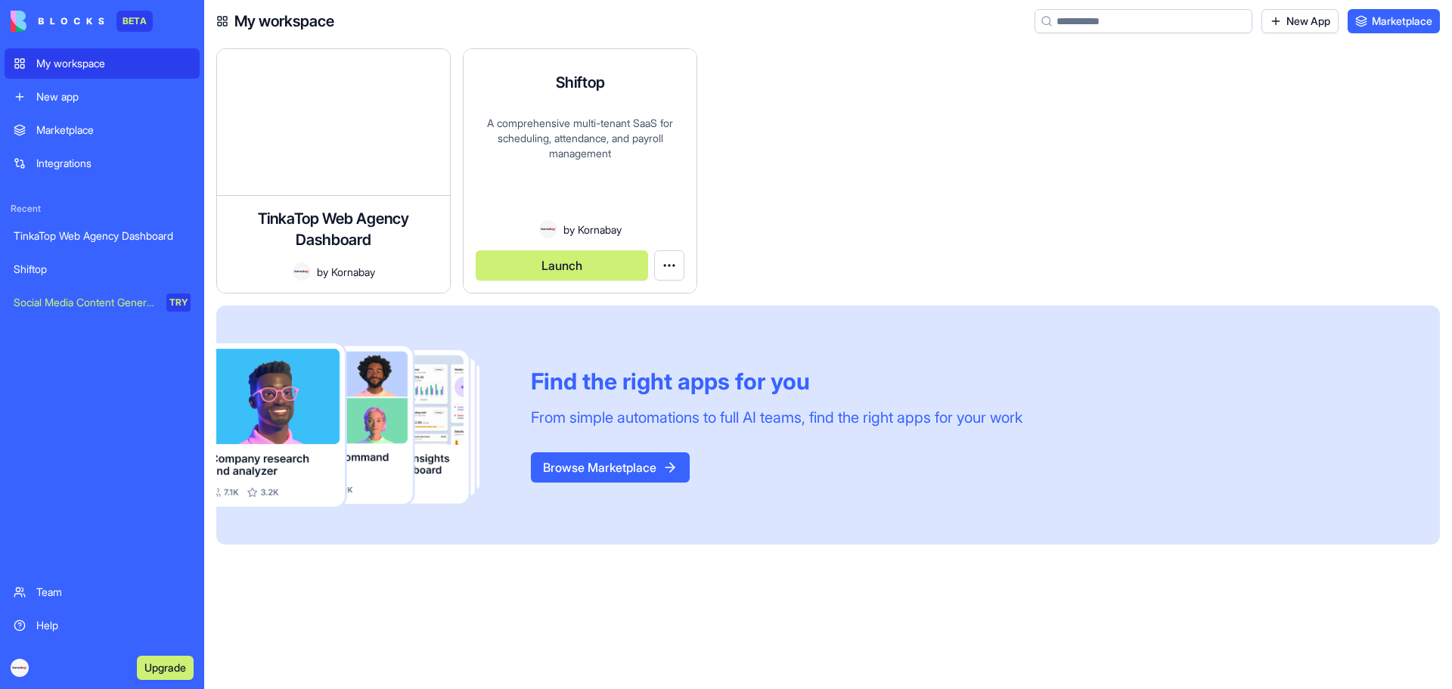
click at [561, 141] on div "A comprehensive multi-tenant SaaS for scheduling, attendance, and payroll manag…" at bounding box center [580, 168] width 209 height 104
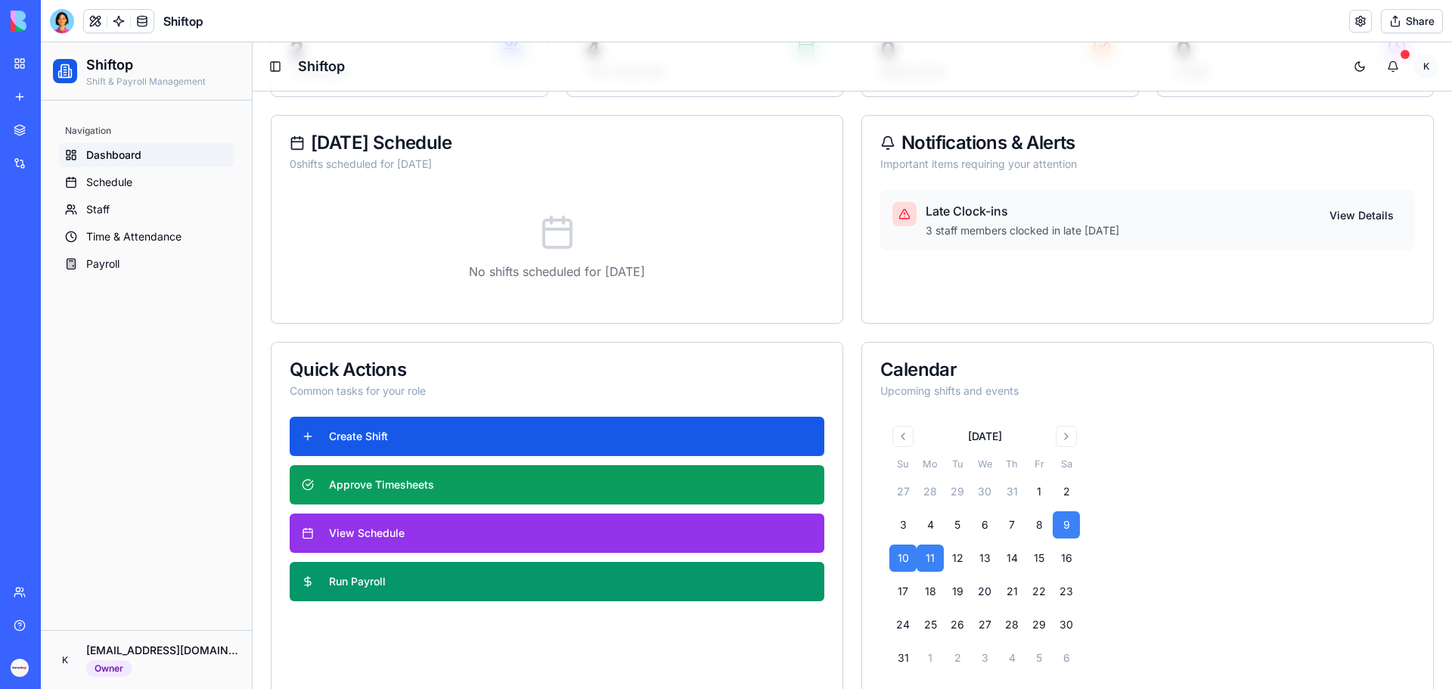
scroll to position [49, 0]
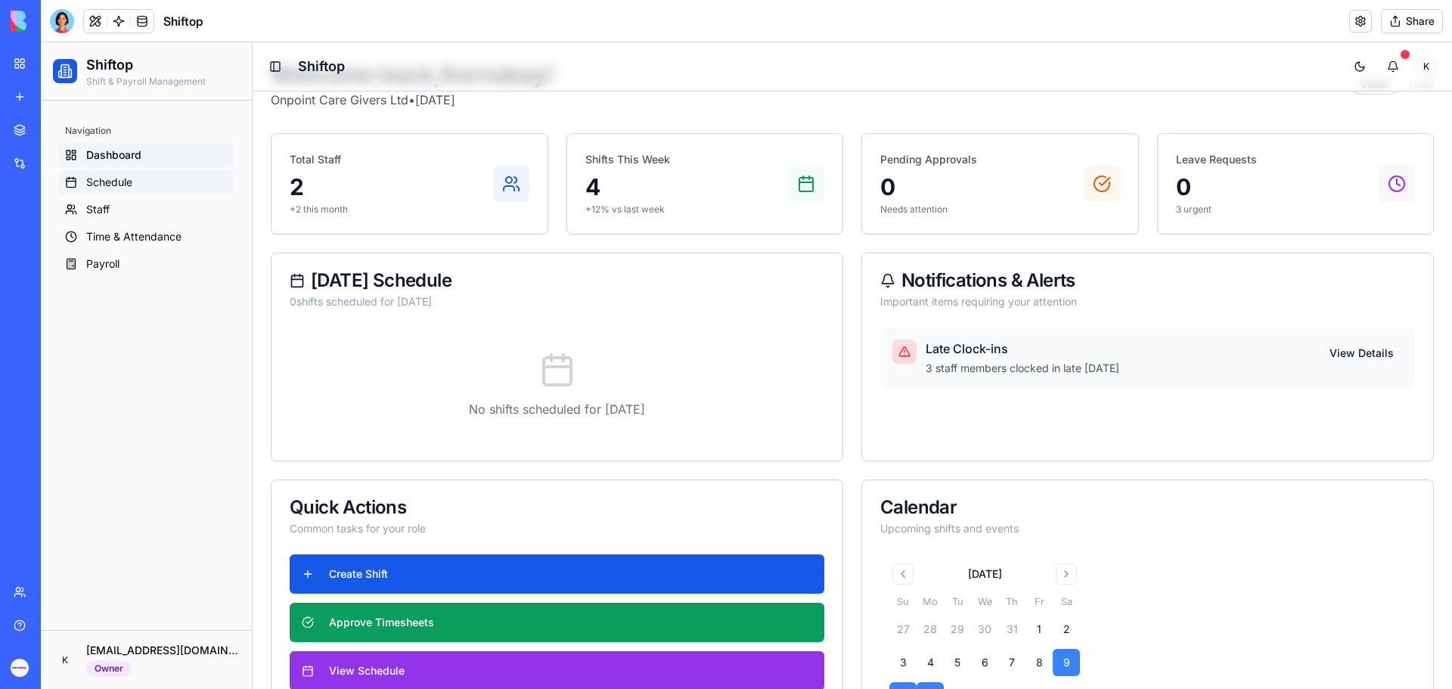
click at [137, 179] on link "Schedule" at bounding box center [146, 182] width 175 height 24
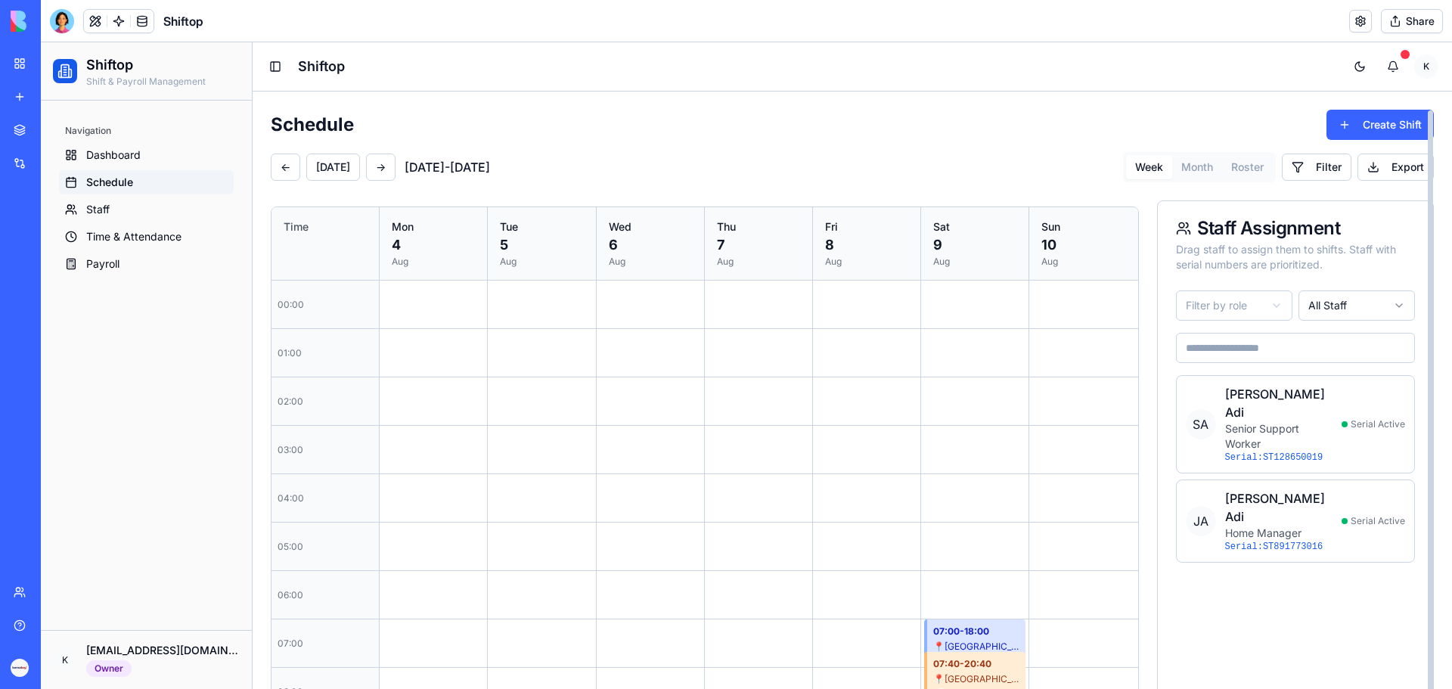
click at [1194, 166] on button "Month" at bounding box center [1197, 167] width 50 height 24
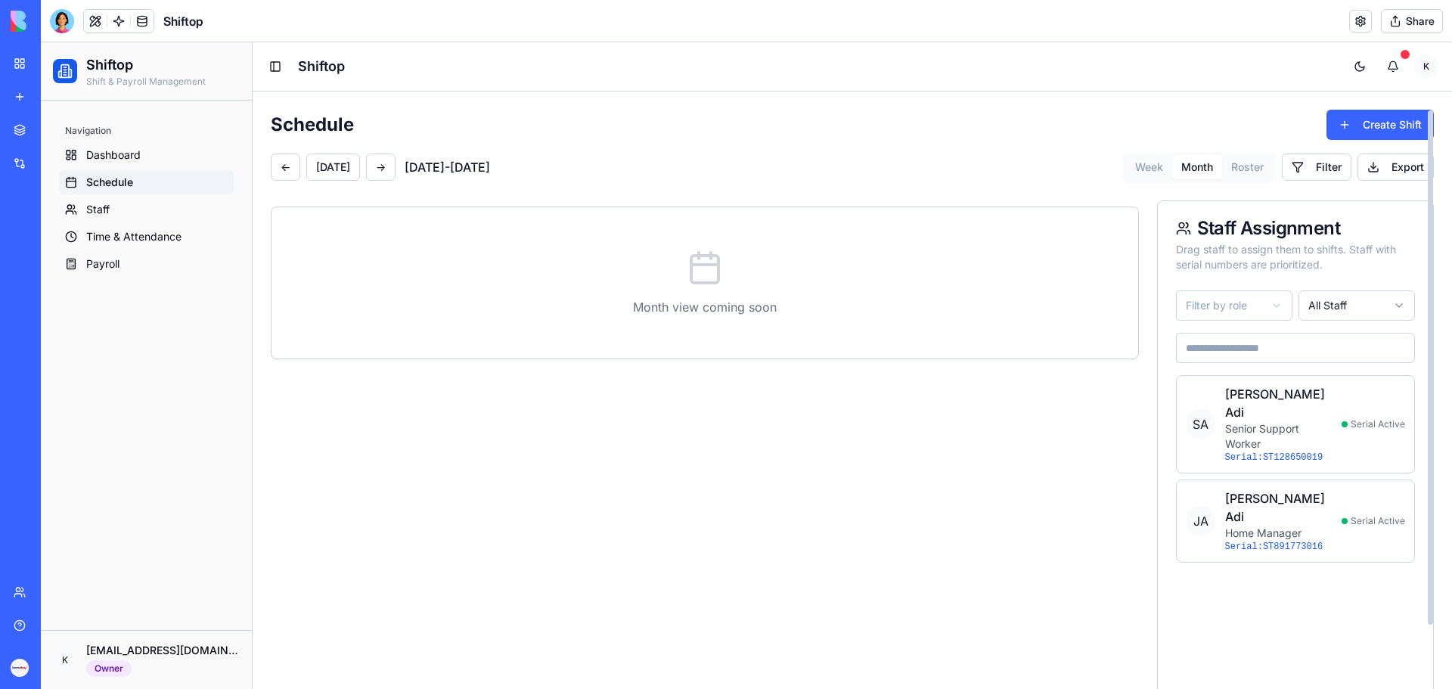
click at [1223, 172] on button "Roster" at bounding box center [1247, 167] width 51 height 24
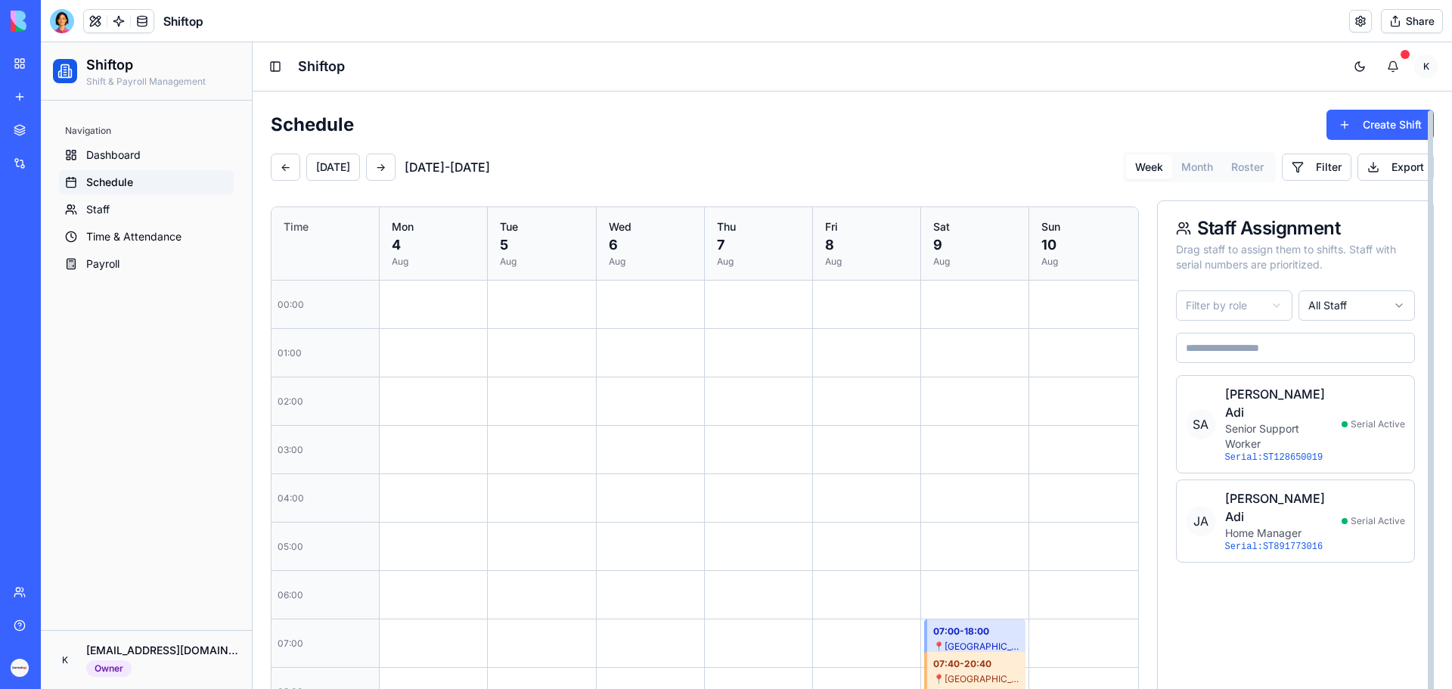
click at [1146, 169] on button "Week" at bounding box center [1149, 167] width 46 height 24
click at [999, 147] on div "Schedule Create Shift ← [DATE] → [DATE] - [DATE] Week Month Roster Filter Export" at bounding box center [852, 146] width 1163 height 73
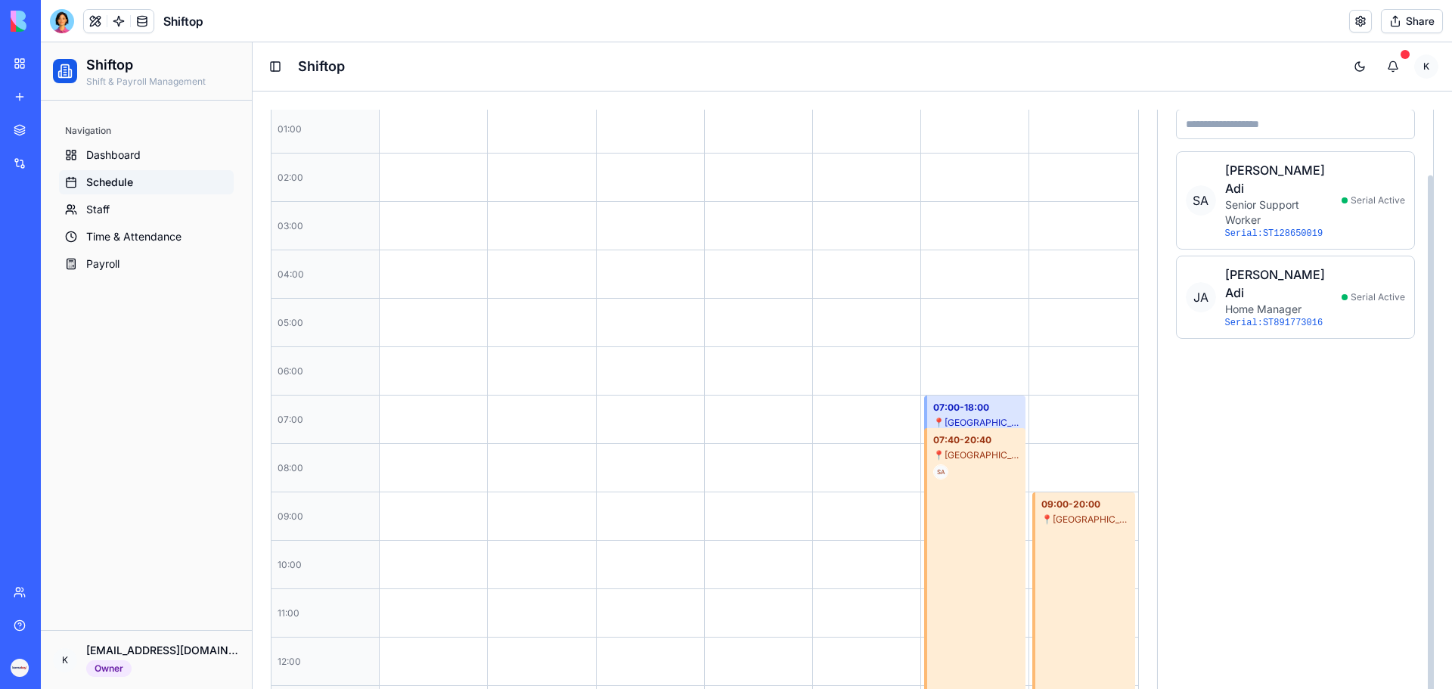
scroll to position [227, 0]
click at [948, 416] on div "📍 [GEOGRAPHIC_DATA]" at bounding box center [976, 420] width 86 height 12
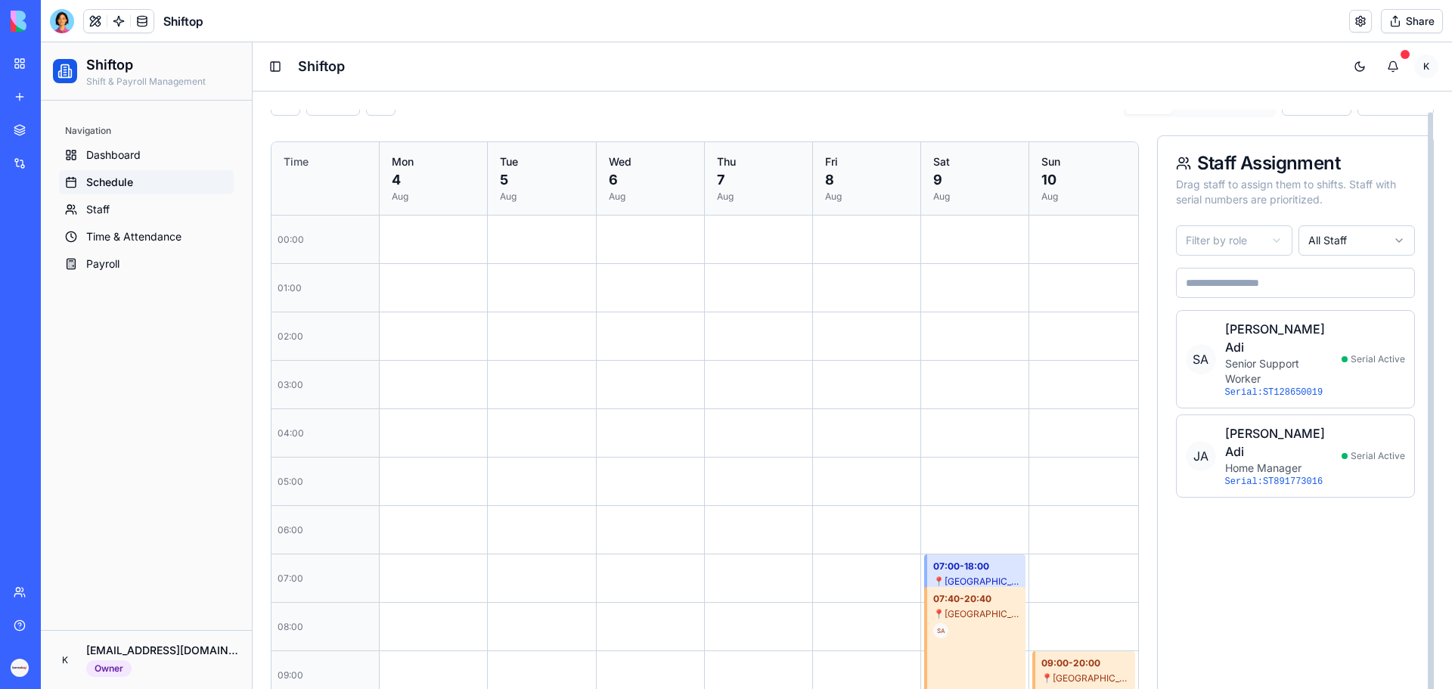
scroll to position [0, 0]
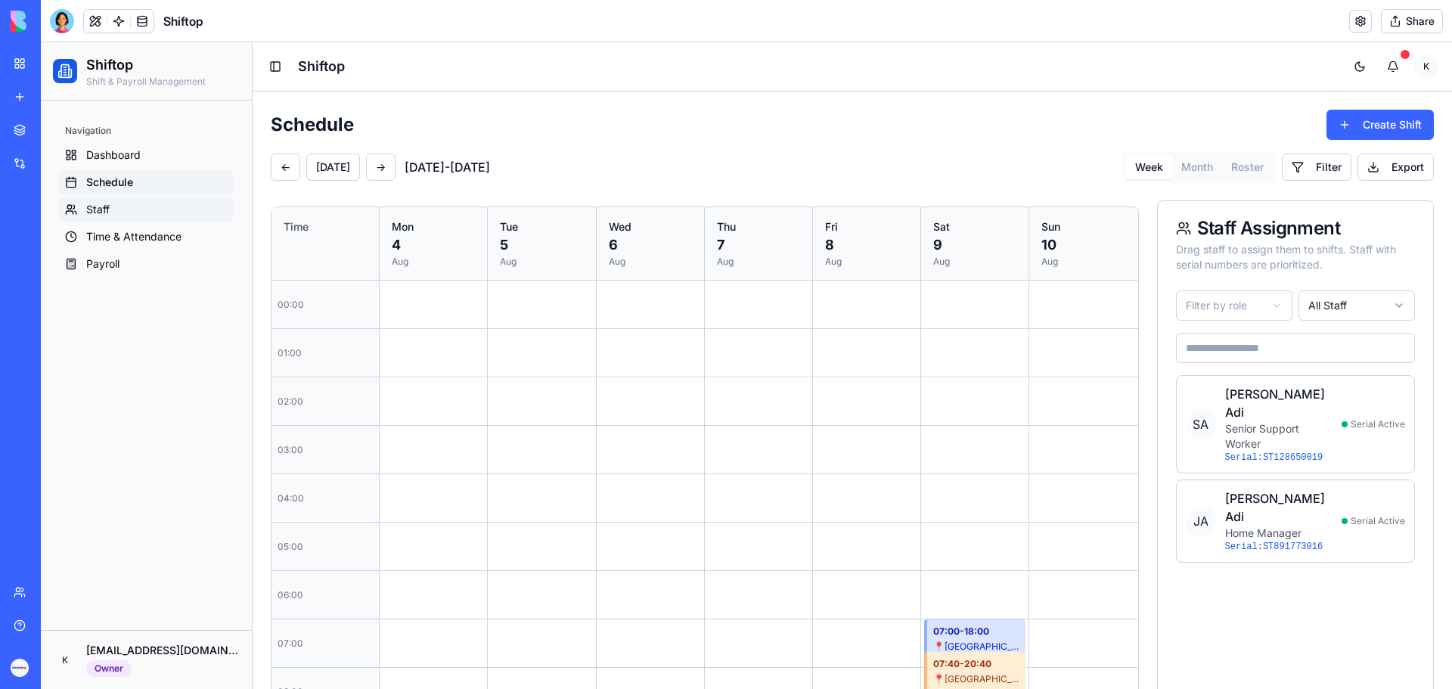
click at [107, 208] on span "Staff" at bounding box center [97, 209] width 23 height 15
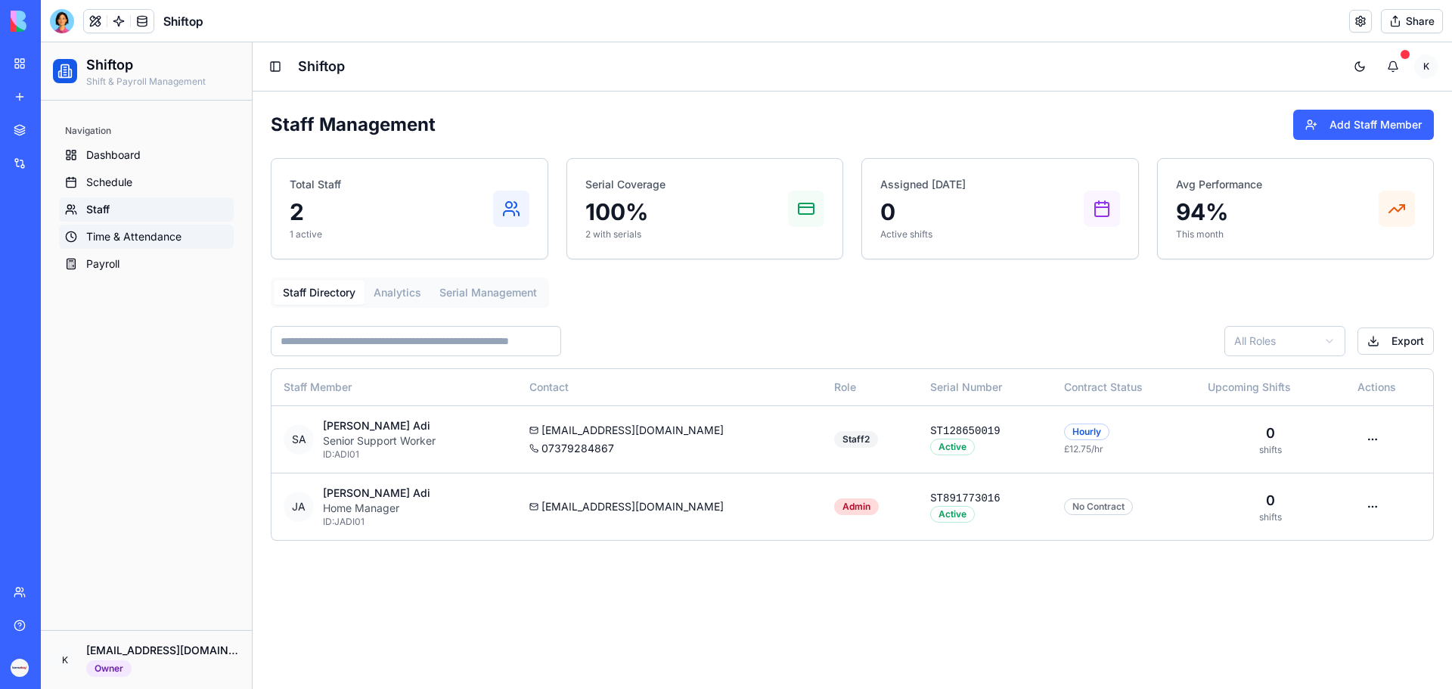
click at [99, 237] on span "Time & Attendance" at bounding box center [133, 236] width 95 height 15
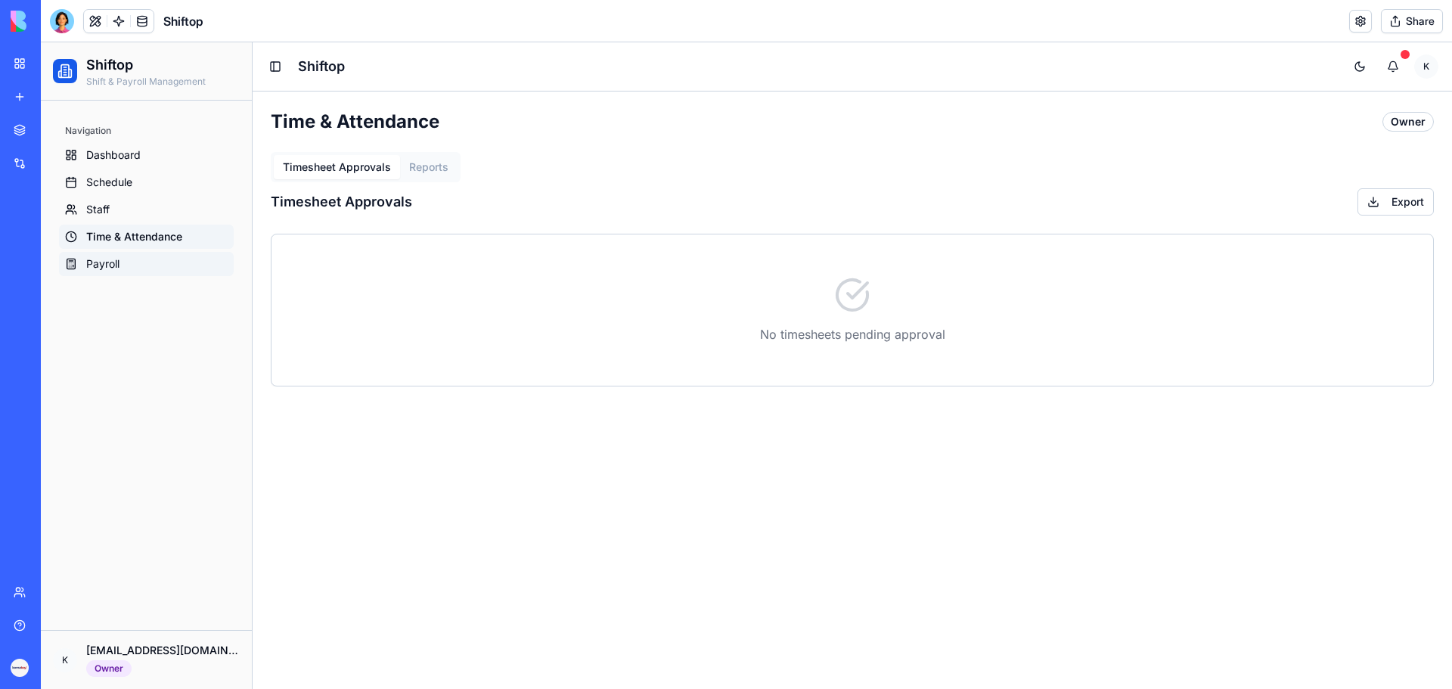
click at [104, 262] on span "Payroll" at bounding box center [102, 263] width 33 height 15
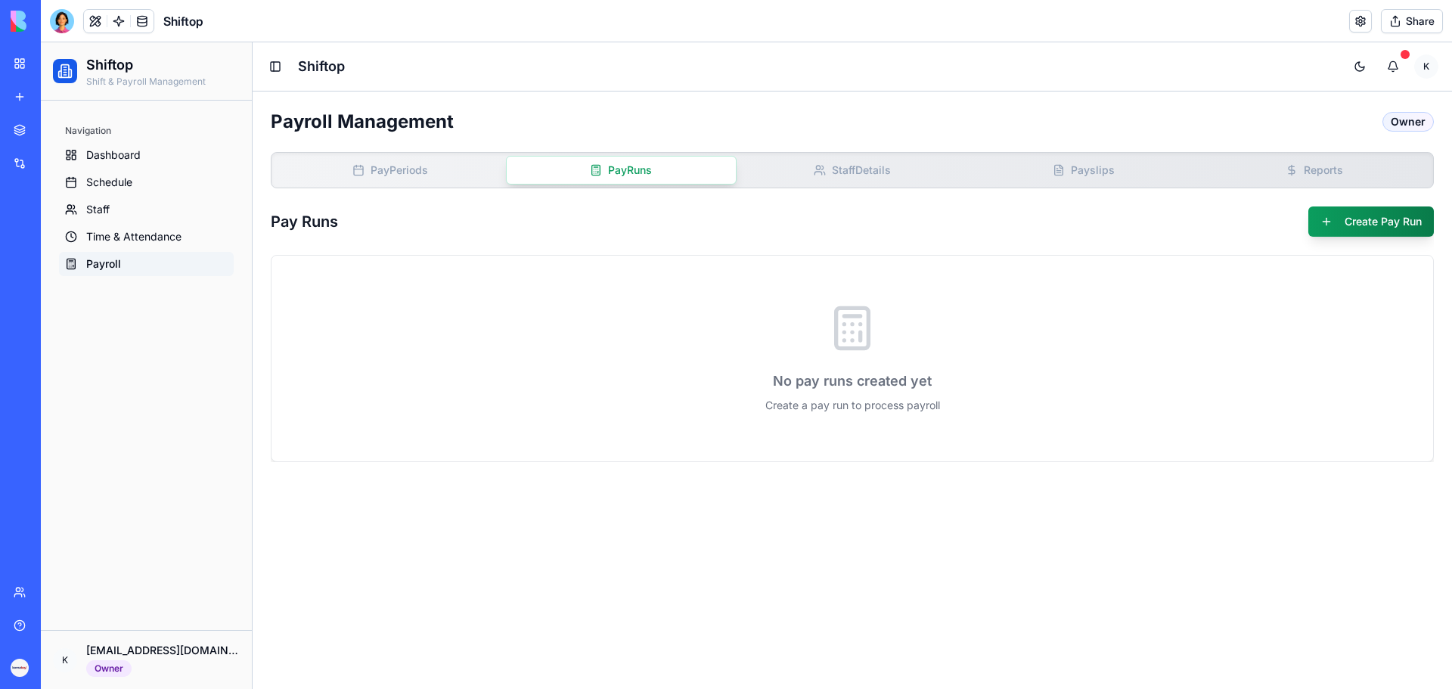
click at [569, 169] on button "Pay Runs" at bounding box center [621, 170] width 231 height 29
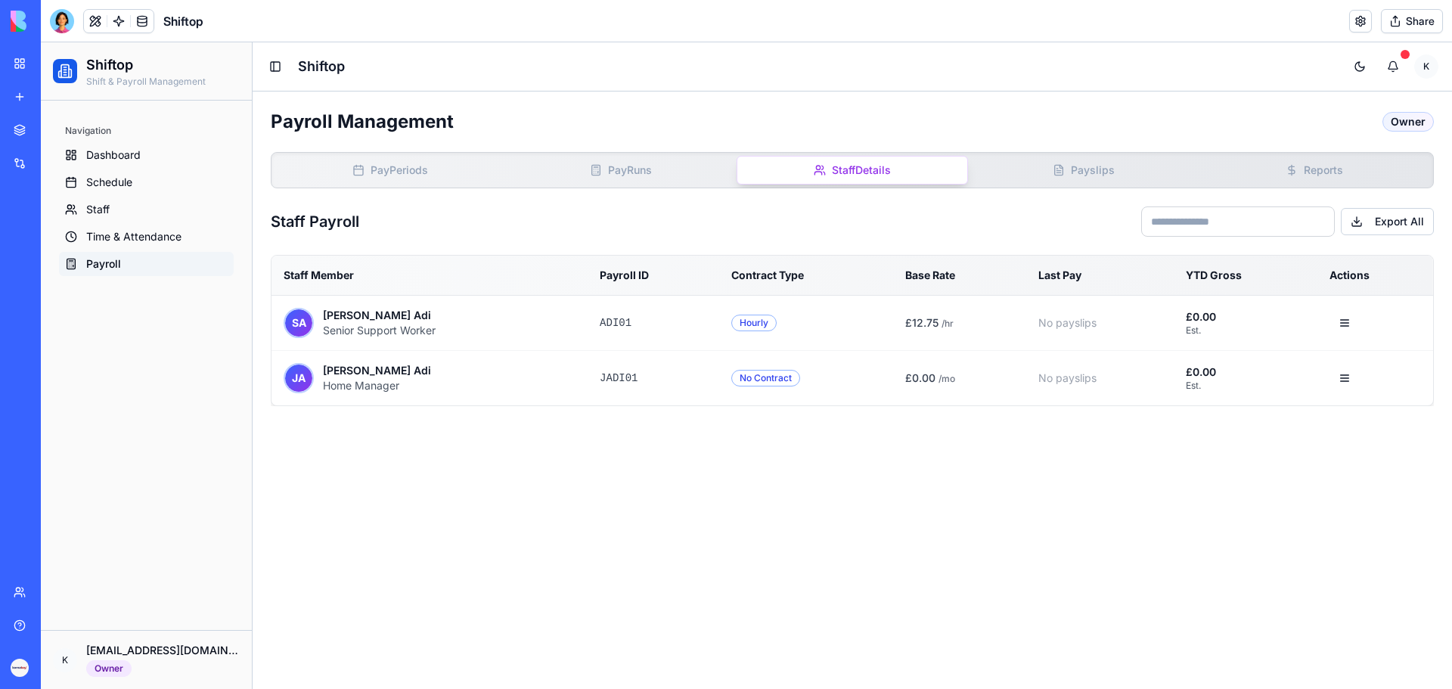
click at [793, 175] on button "Staff Details" at bounding box center [852, 170] width 231 height 29
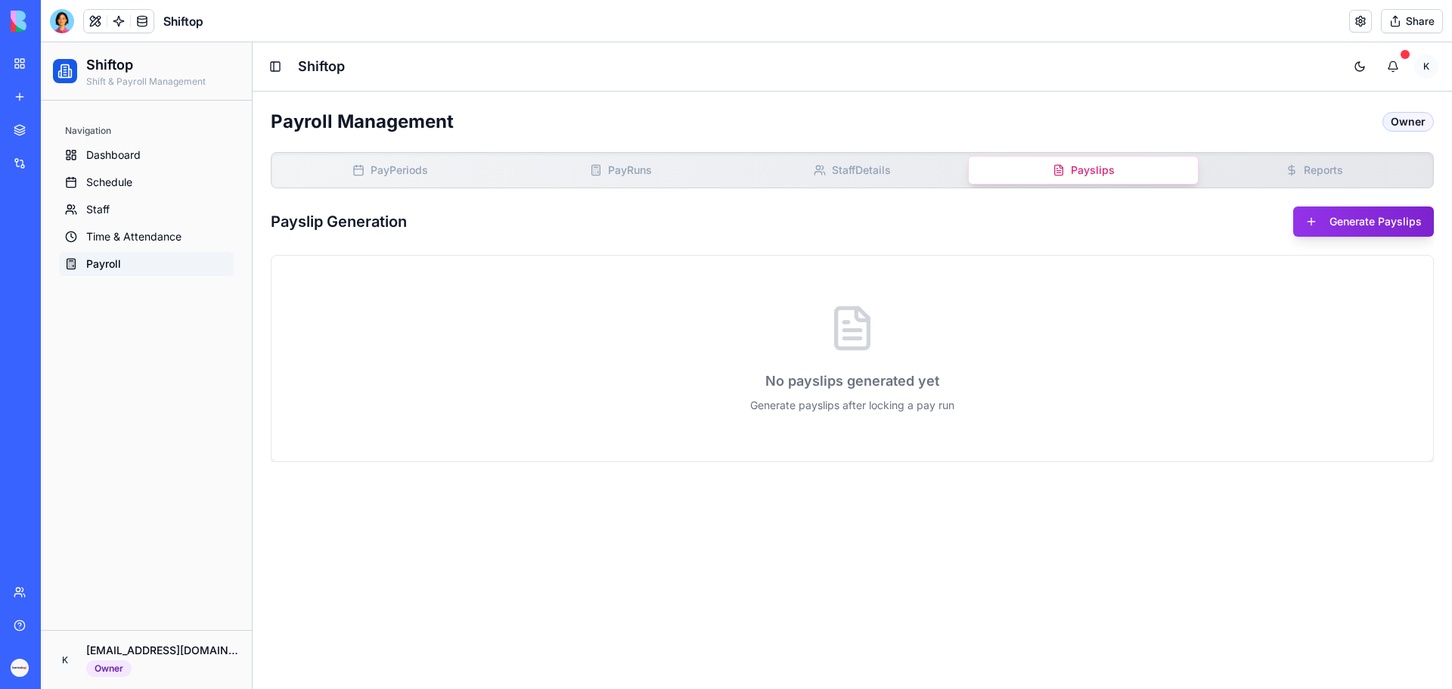
click at [1081, 169] on button "Payslips" at bounding box center [1083, 170] width 231 height 29
click at [1316, 222] on button "Generate Payslips" at bounding box center [1362, 222] width 147 height 32
click at [1322, 169] on button "Reports" at bounding box center [1314, 170] width 231 height 27
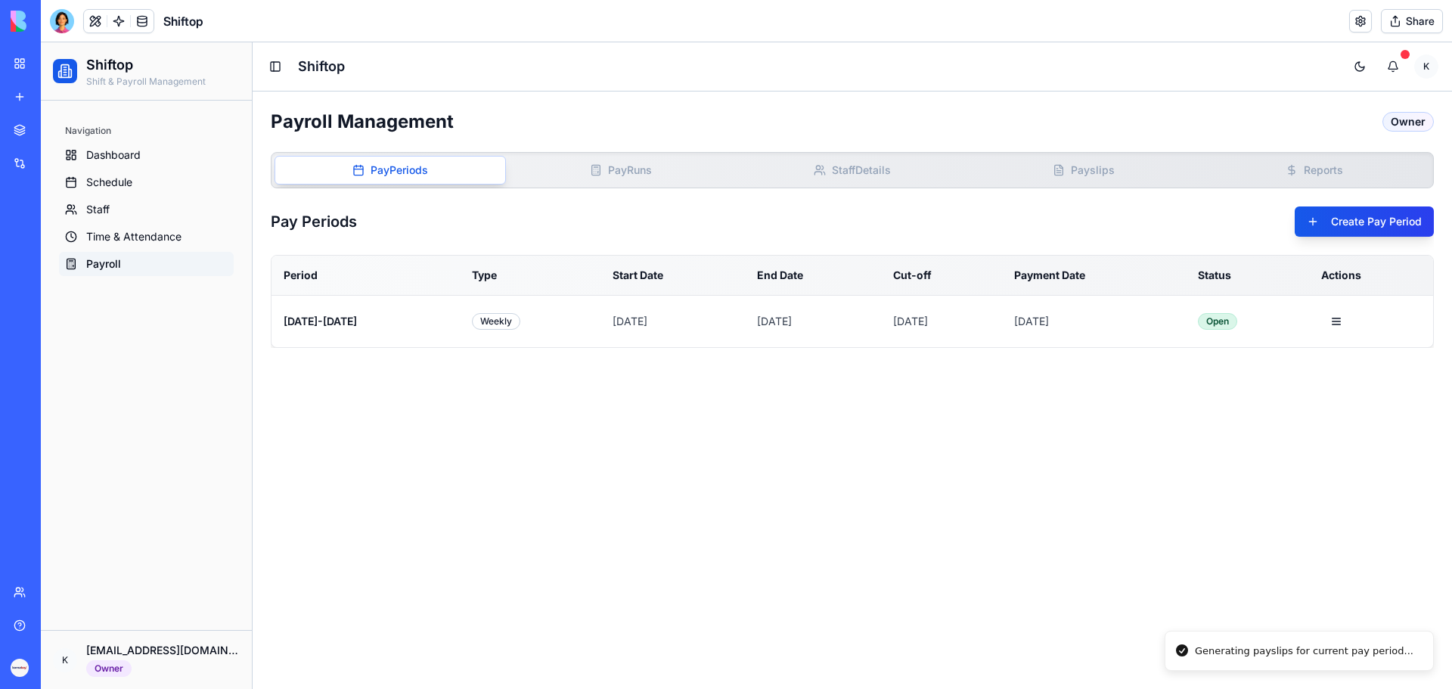
click at [386, 172] on span "Pay" at bounding box center [380, 170] width 19 height 15
click at [82, 158] on link "Dashboard" at bounding box center [146, 155] width 175 height 24
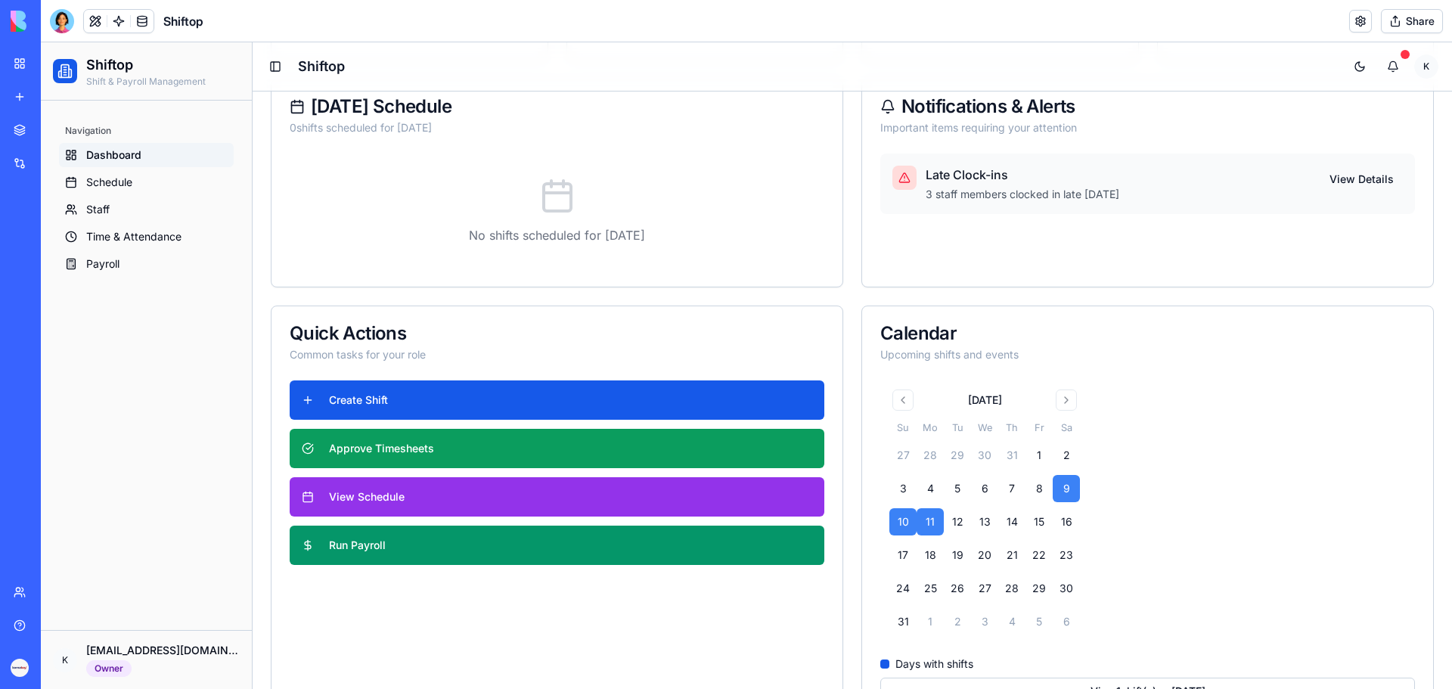
scroll to position [276, 0]
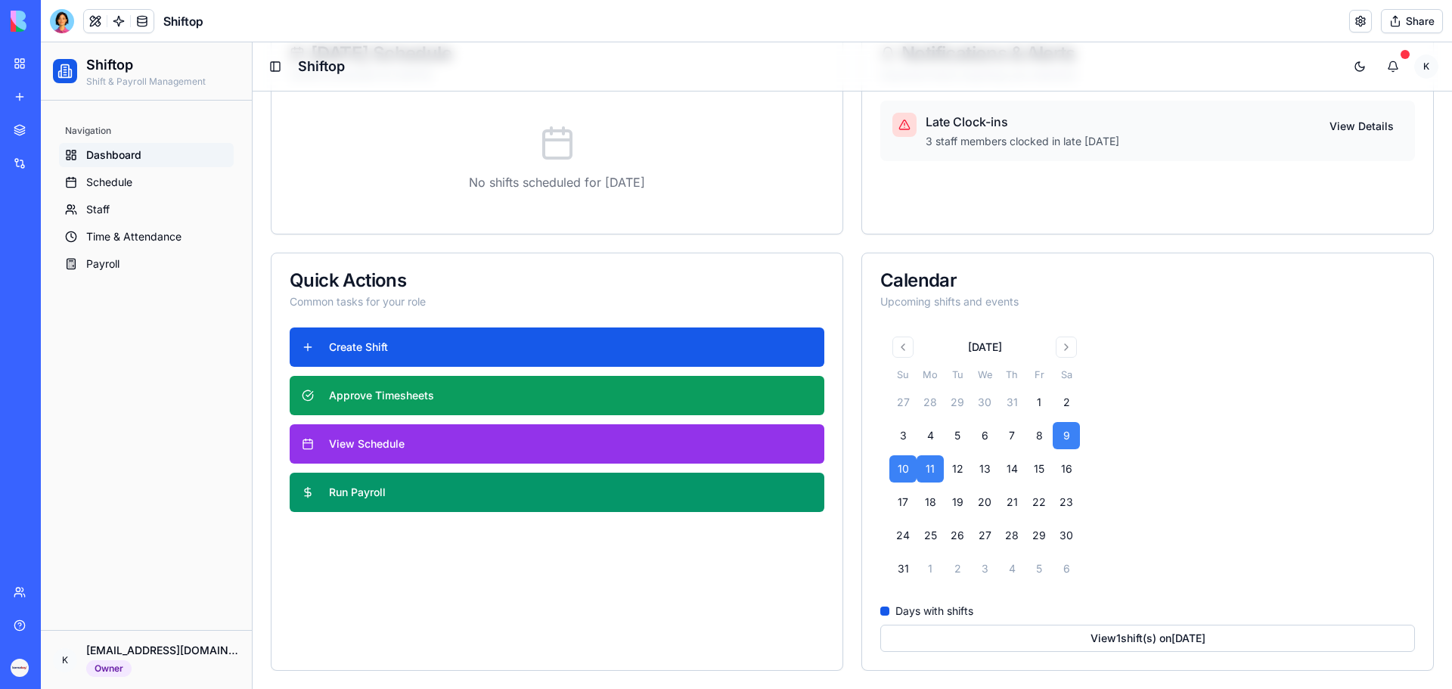
click at [14, 64] on link "My workspace" at bounding box center [35, 63] width 60 height 30
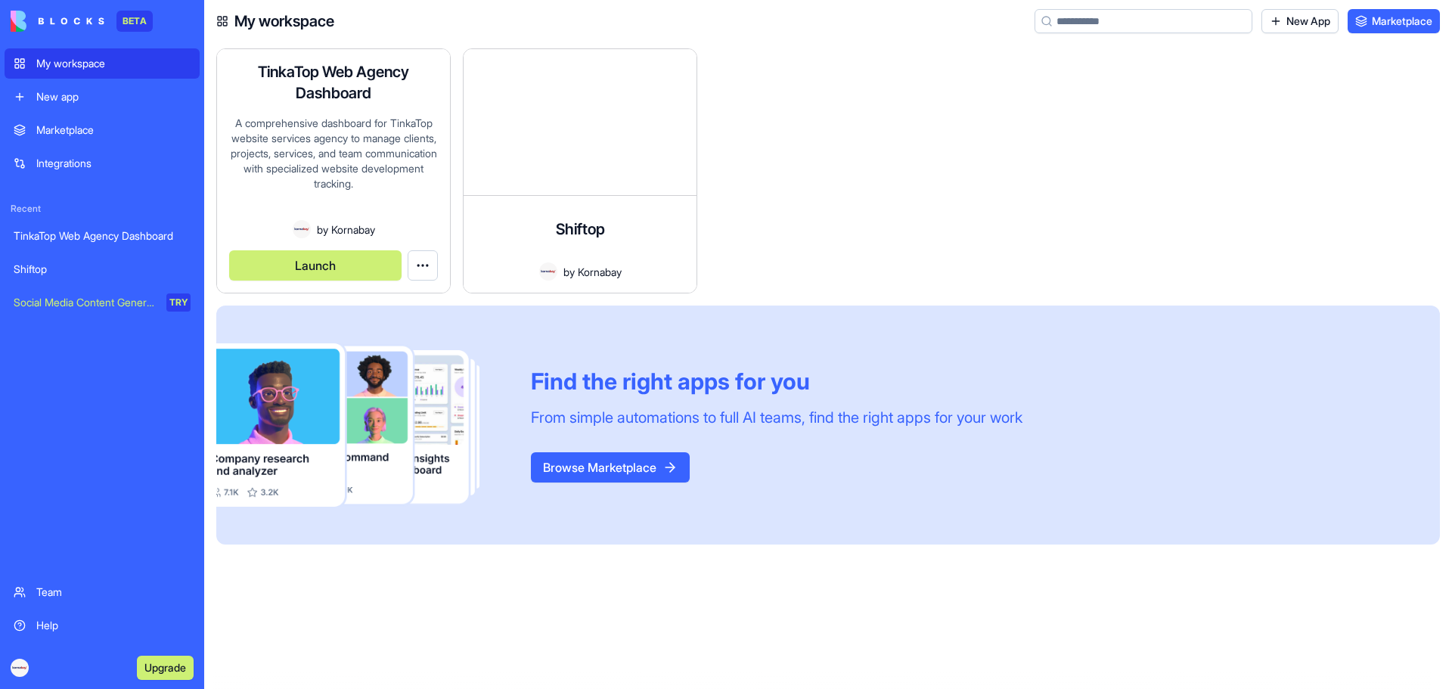
click at [346, 142] on div "A comprehensive dashboard for TinkaTop website services agency to manage client…" at bounding box center [333, 168] width 209 height 104
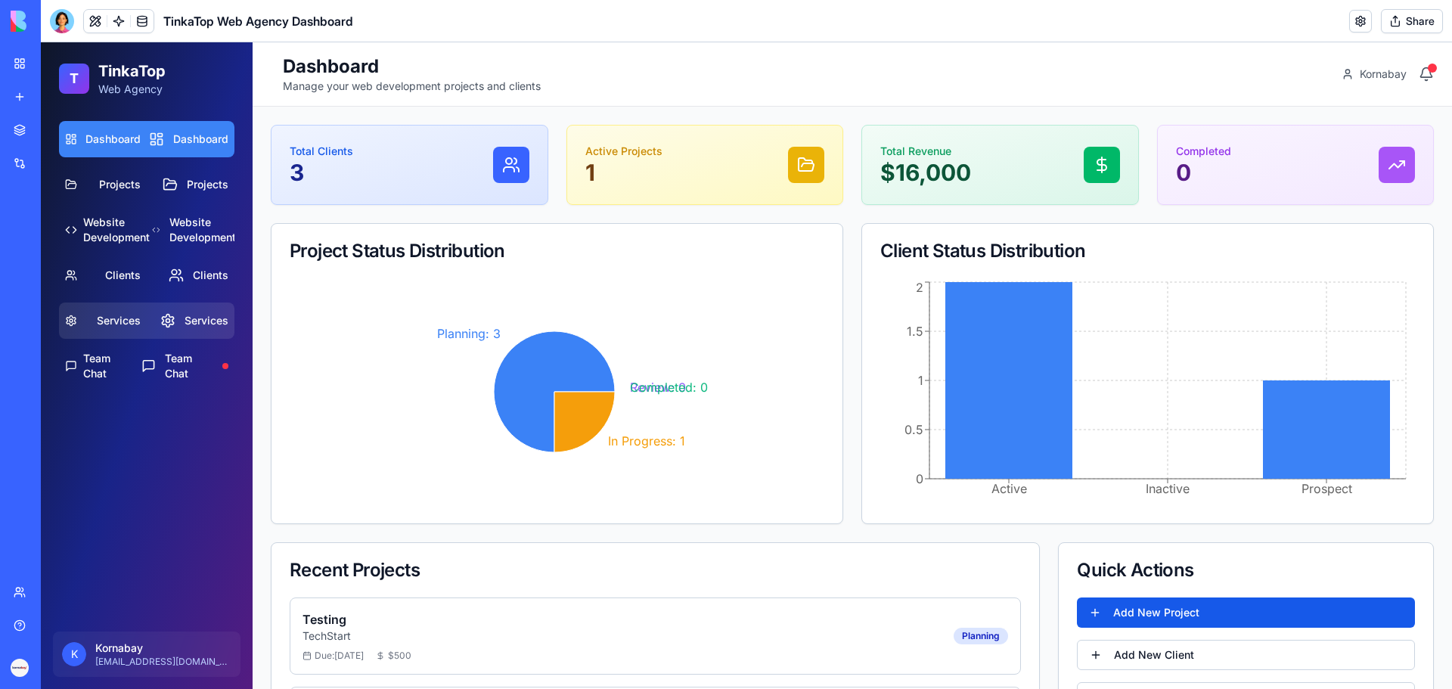
click at [89, 317] on link "Services Services" at bounding box center [146, 320] width 175 height 36
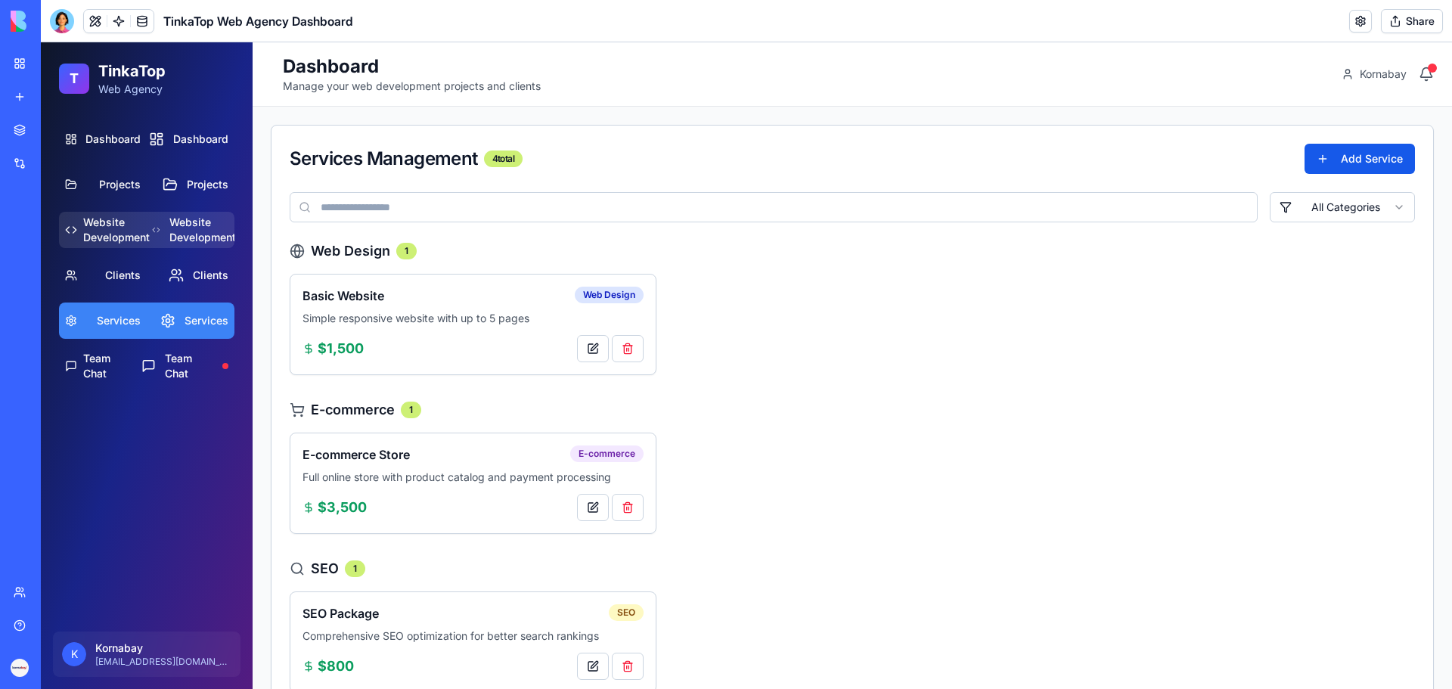
click at [150, 221] on link "Website Development Website Development" at bounding box center [146, 230] width 175 height 36
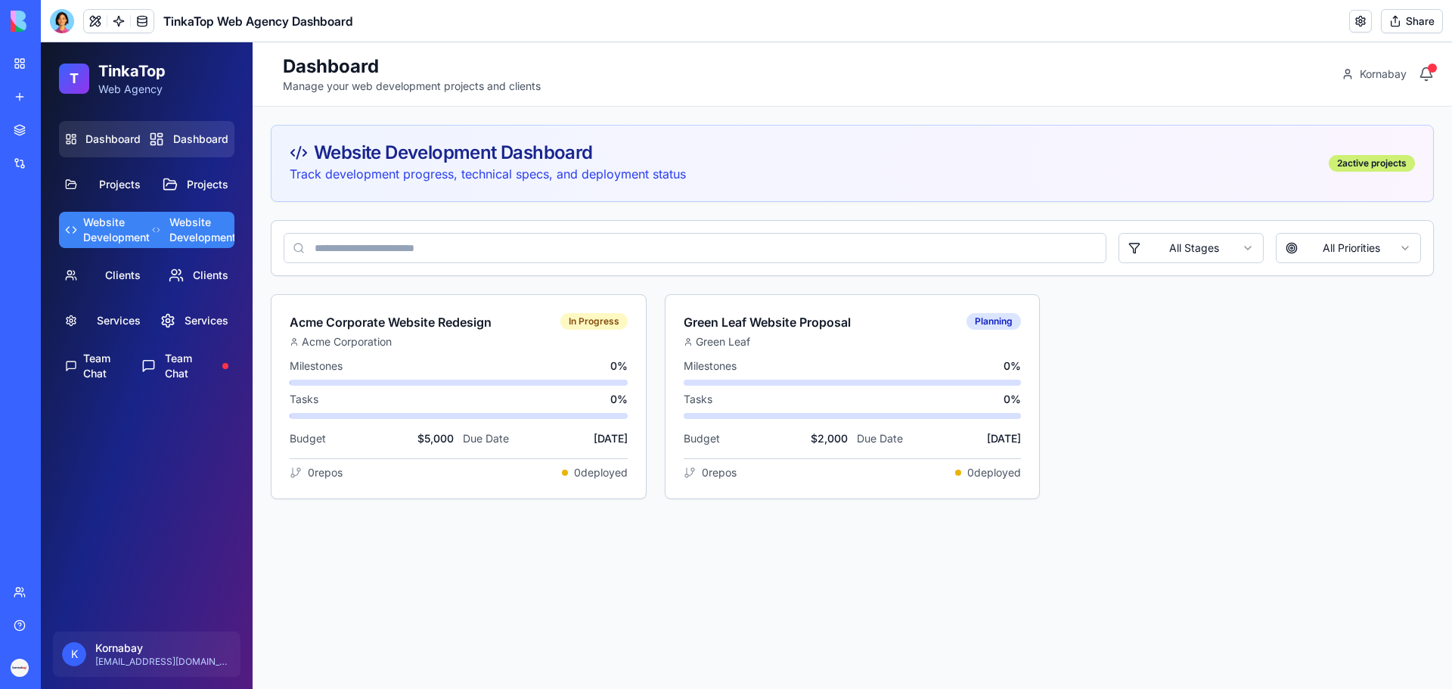
click at [92, 128] on link "Dashboard Dashboard" at bounding box center [146, 139] width 175 height 36
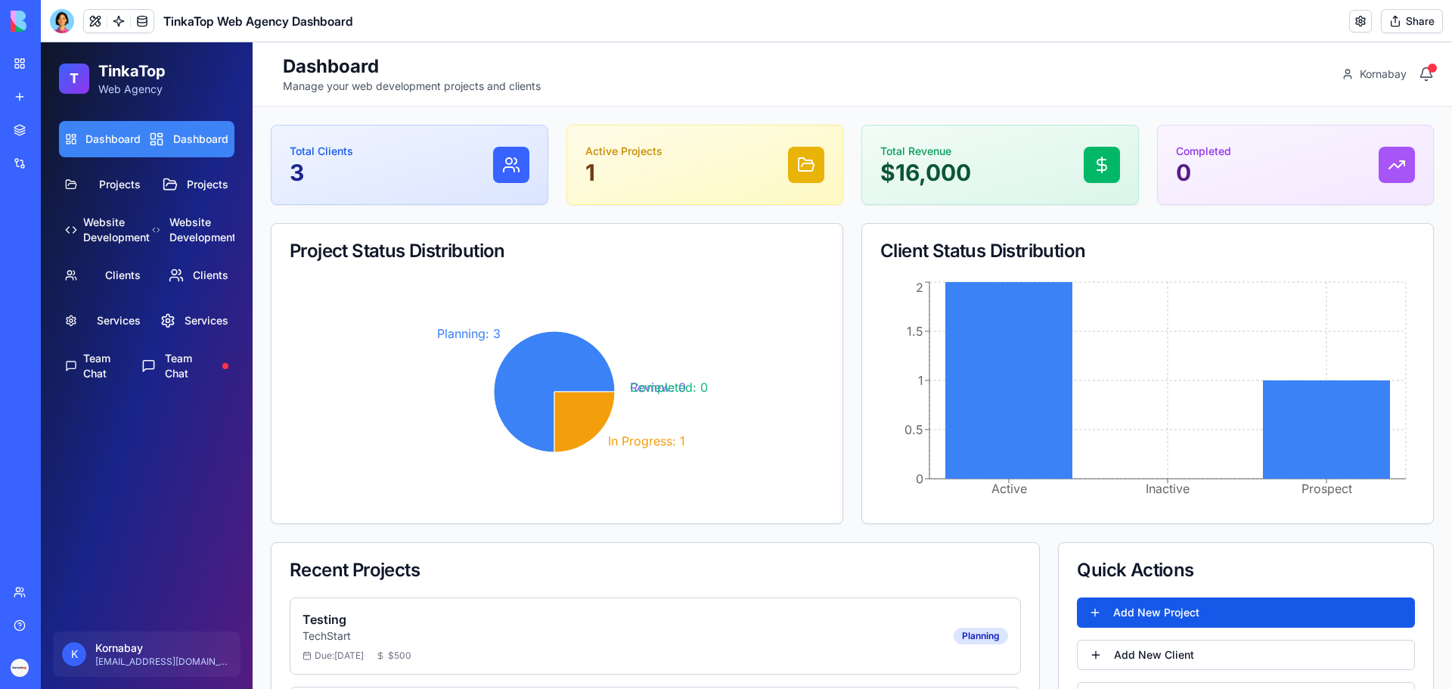
click at [1368, 21] on link at bounding box center [1360, 21] width 23 height 23
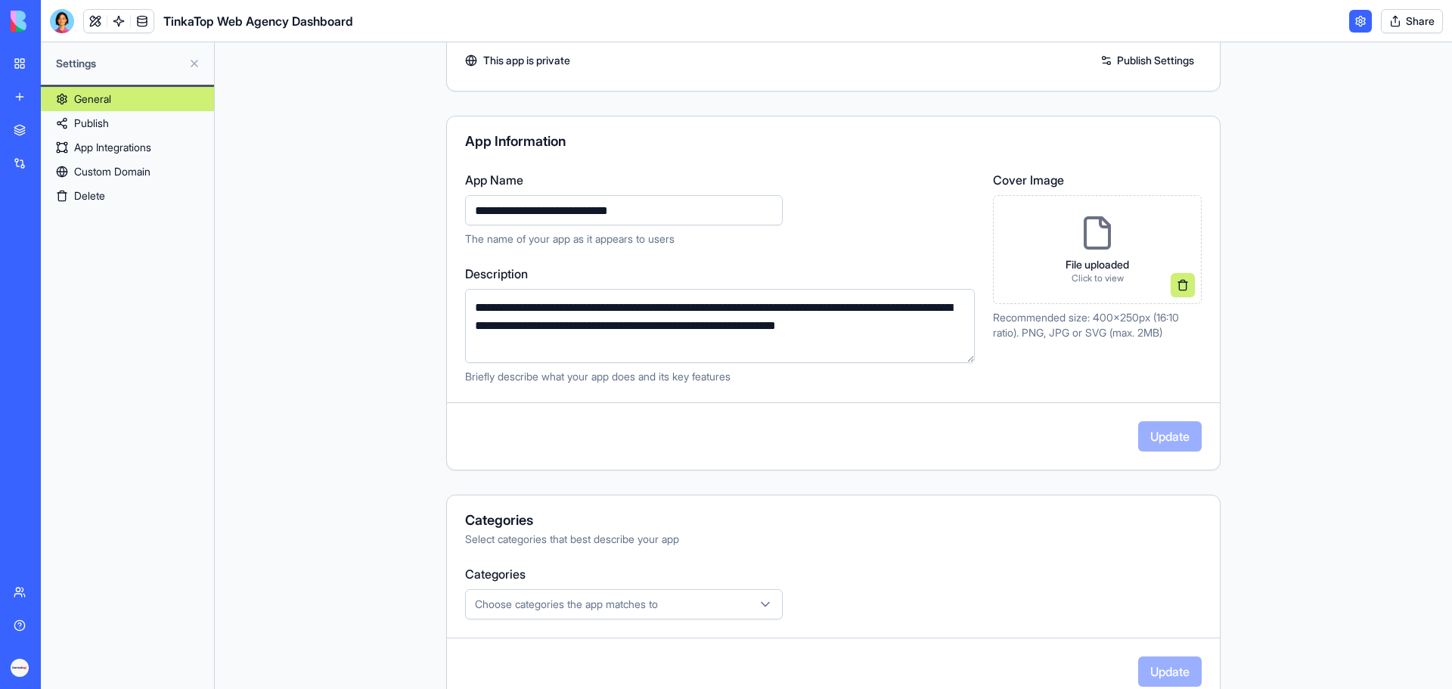
scroll to position [262, 0]
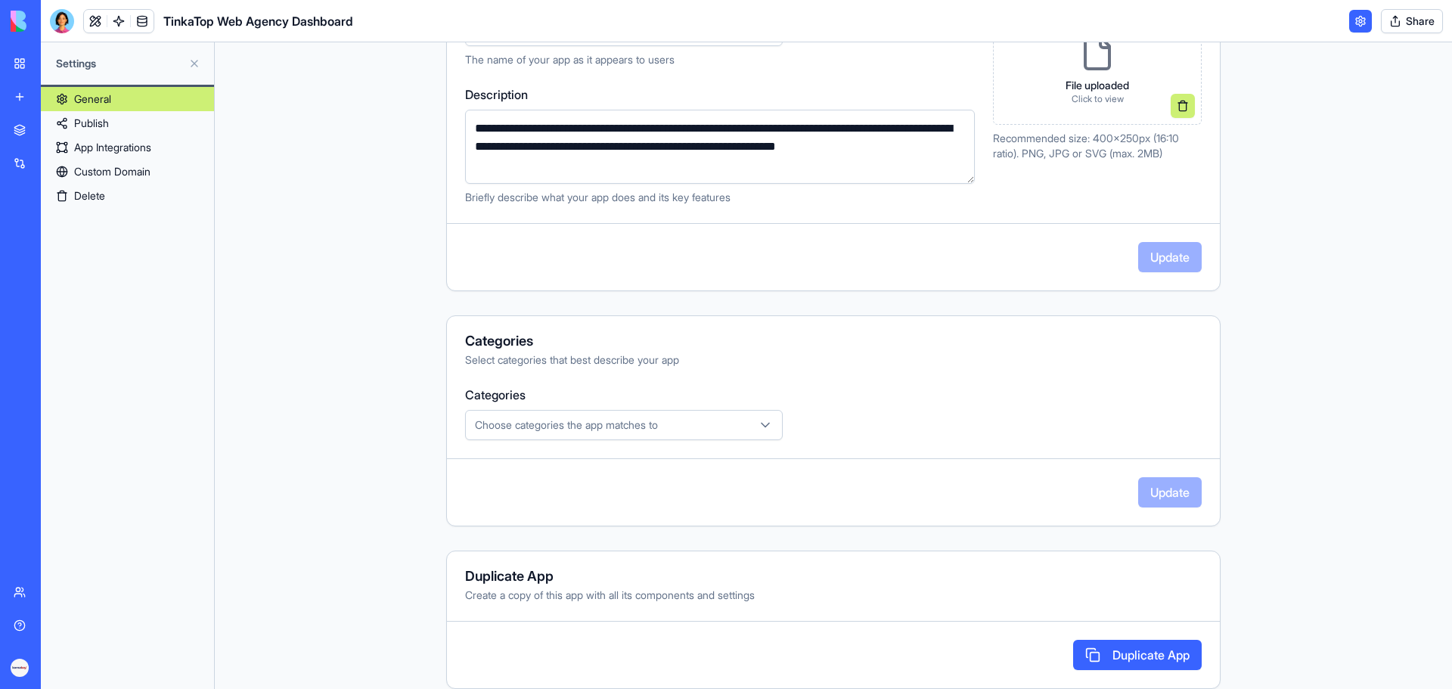
click at [731, 416] on button "Choose categories the app matches to" at bounding box center [624, 425] width 318 height 30
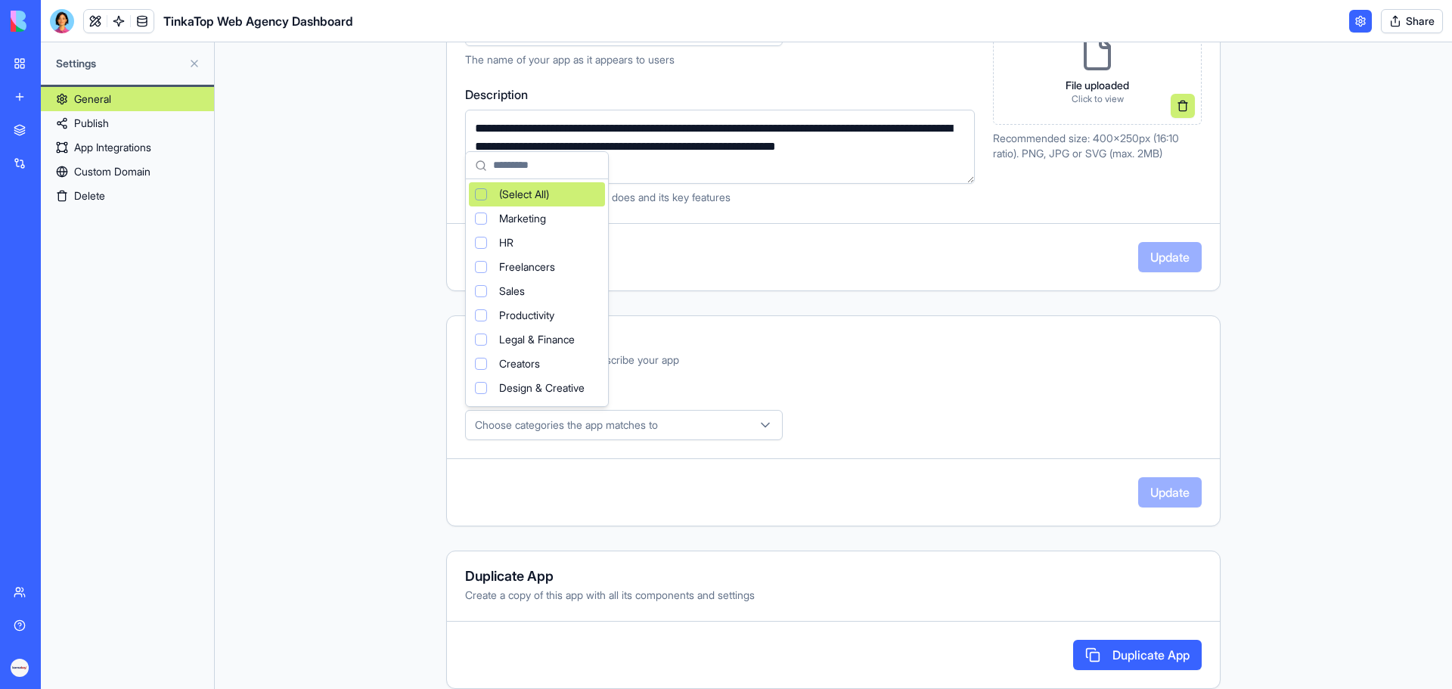
click at [731, 418] on html "**********" at bounding box center [726, 344] width 1452 height 689
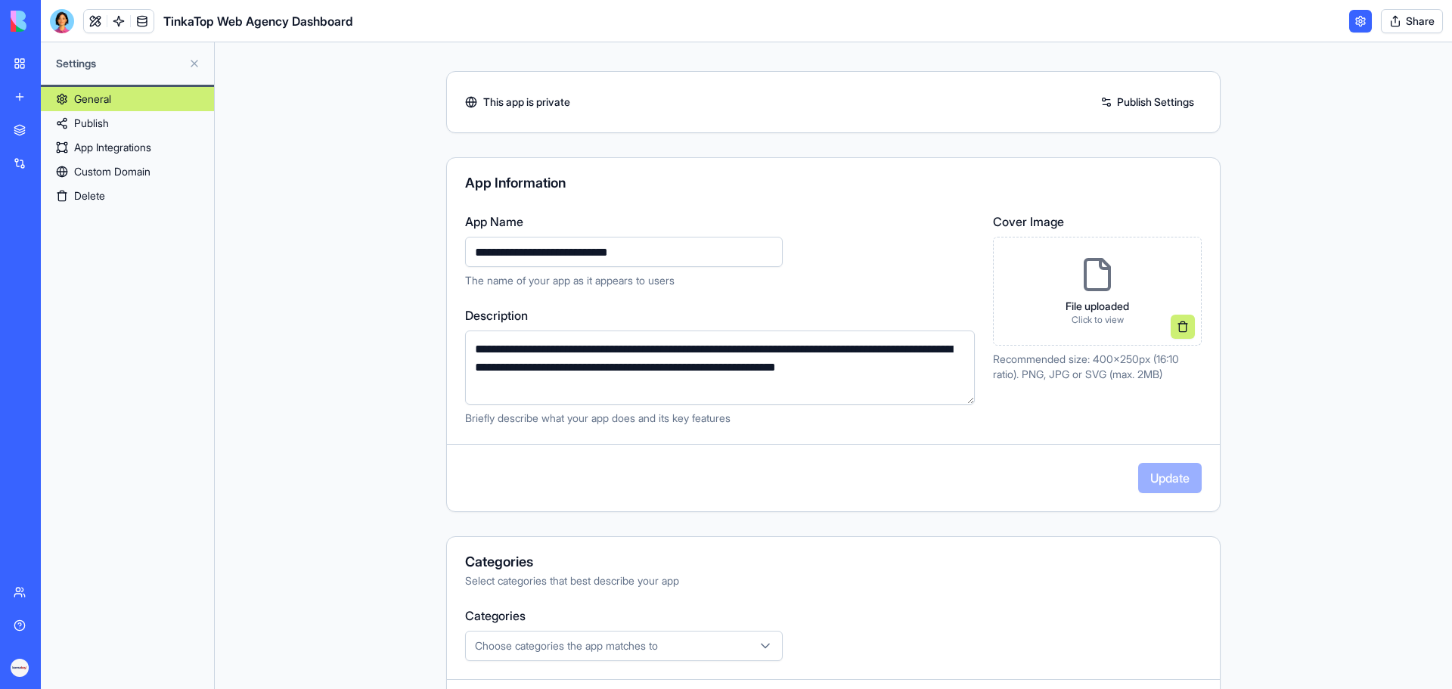
scroll to position [0, 0]
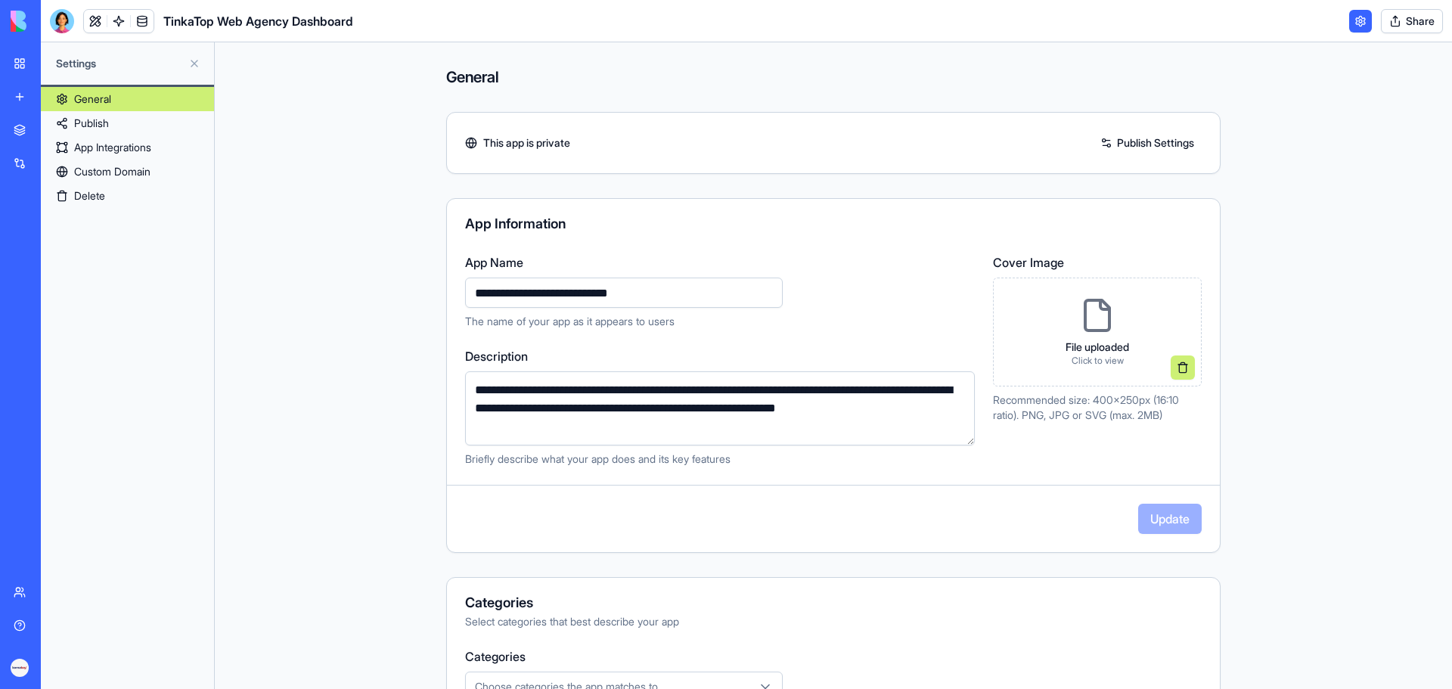
click at [90, 118] on link "Publish" at bounding box center [127, 123] width 173 height 24
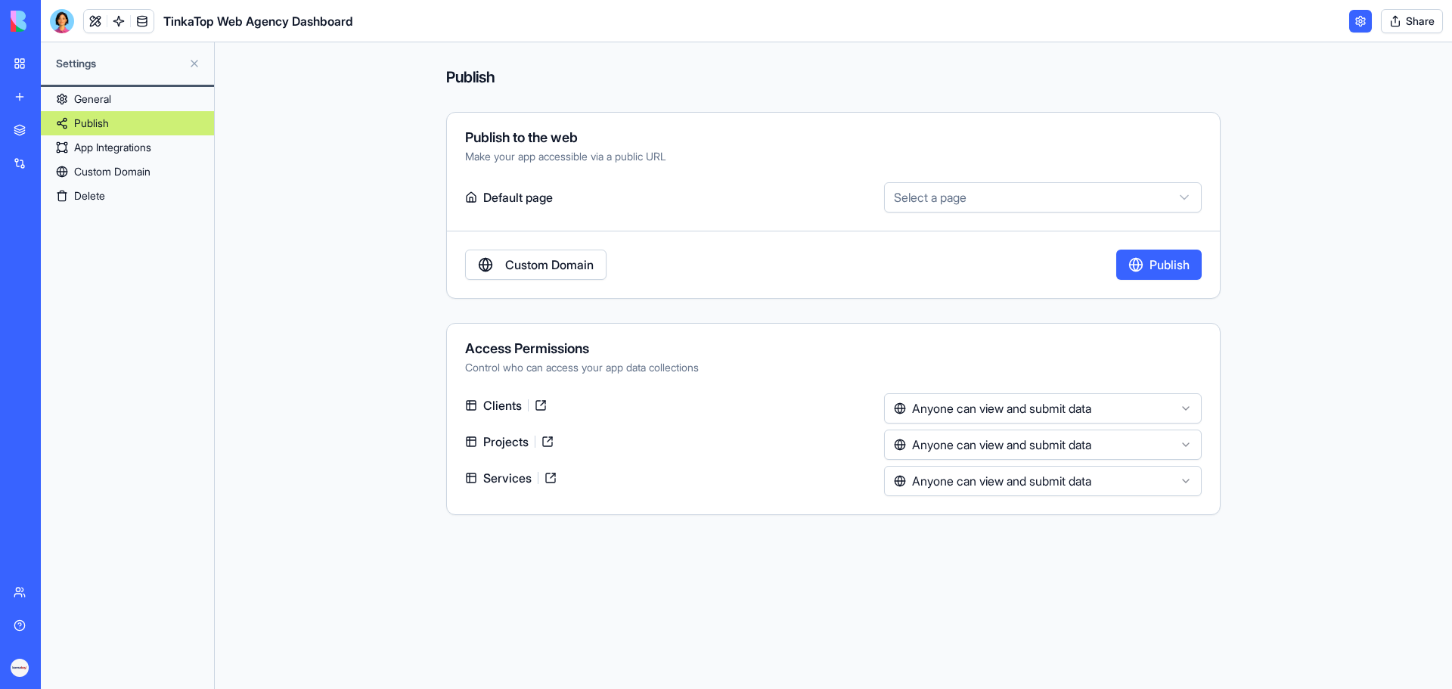
click at [104, 146] on link "App Integrations" at bounding box center [127, 147] width 173 height 24
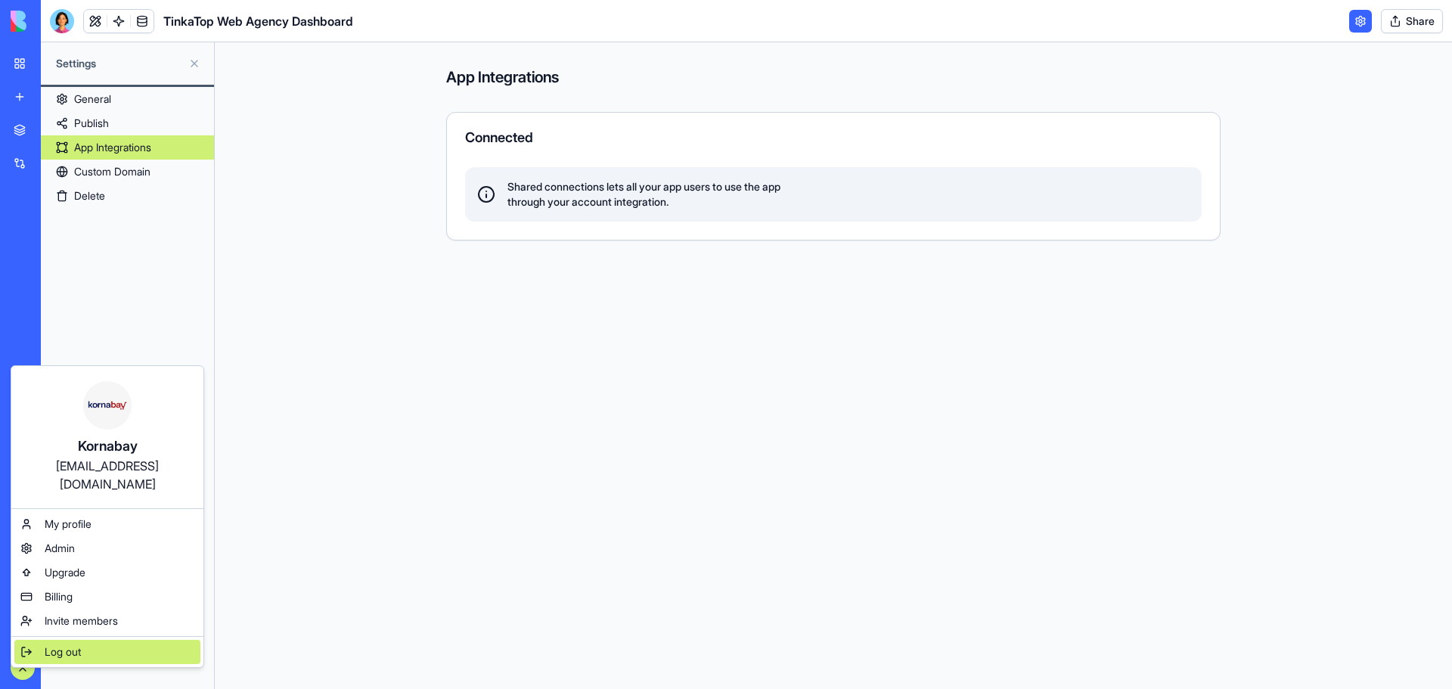
click at [80, 644] on span "Log out" at bounding box center [63, 651] width 36 height 15
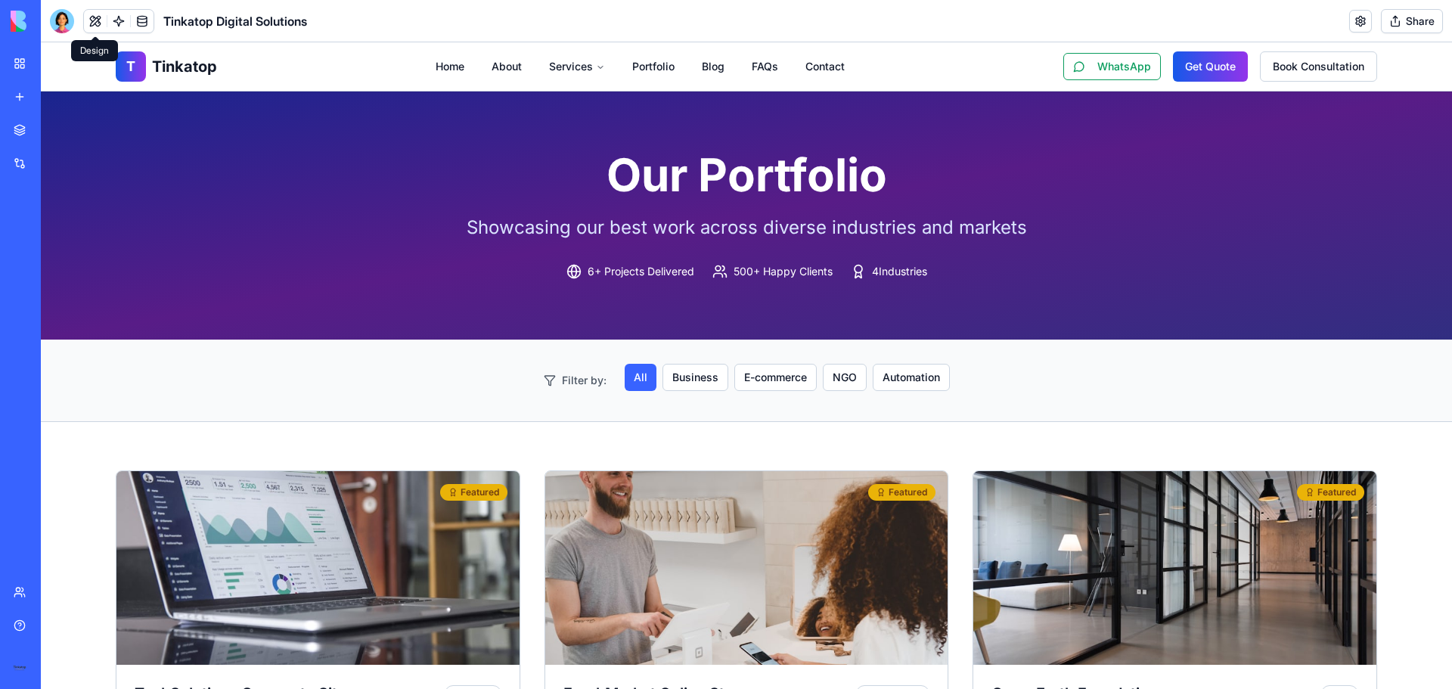
scroll to position [681, 0]
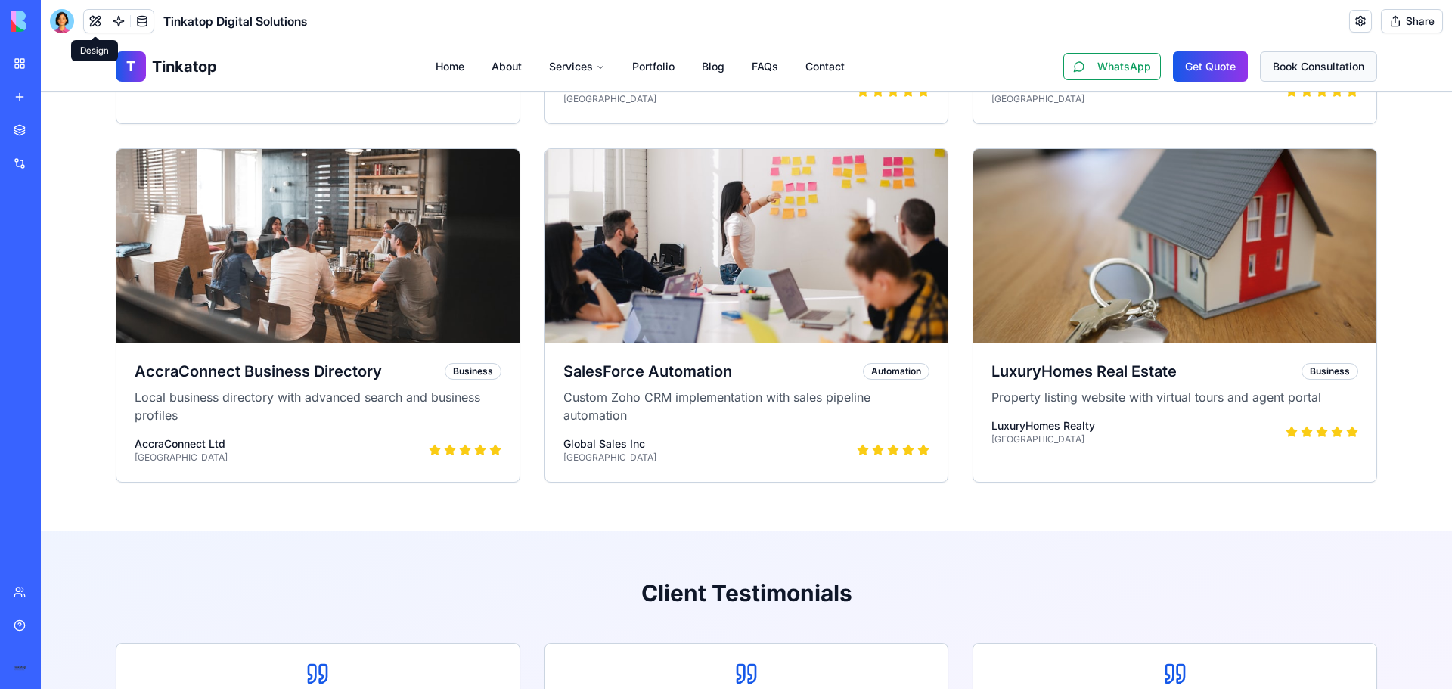
click at [1343, 64] on button "Book Consultation" at bounding box center [1318, 66] width 117 height 30
